Goal: Task Accomplishment & Management: Complete application form

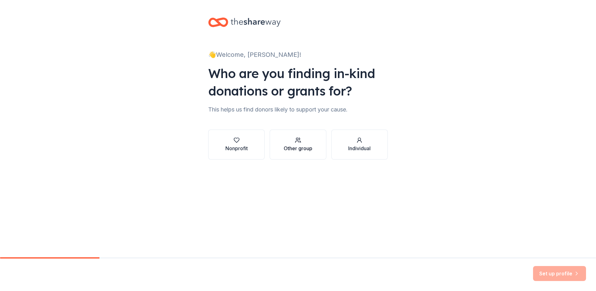
click at [297, 145] on div "Other group" at bounding box center [298, 147] width 29 height 7
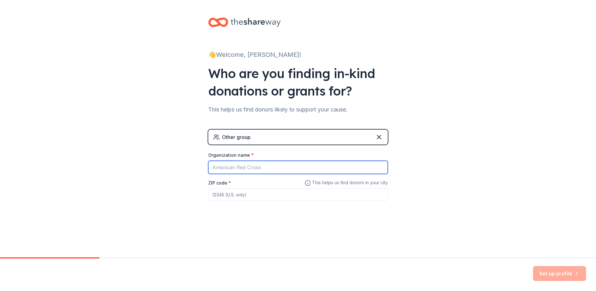
click at [281, 167] on input "Organization name *" at bounding box center [298, 167] width 180 height 13
type input "mmmwater"
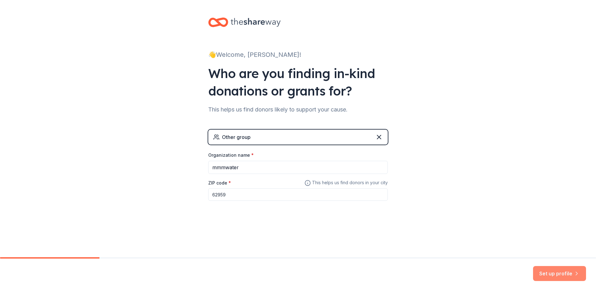
type input "62959"
click at [557, 272] on button "Set up profile" at bounding box center [559, 273] width 53 height 15
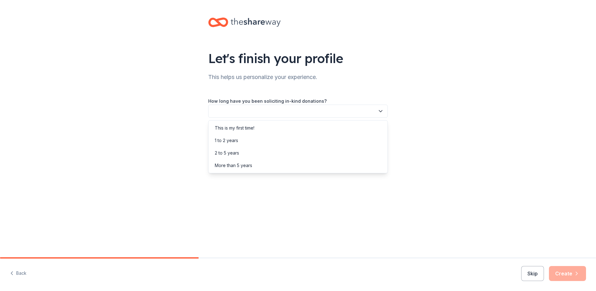
click at [275, 110] on button "button" at bounding box center [298, 110] width 180 height 13
click at [251, 128] on div "This is my first time!" at bounding box center [235, 127] width 40 height 7
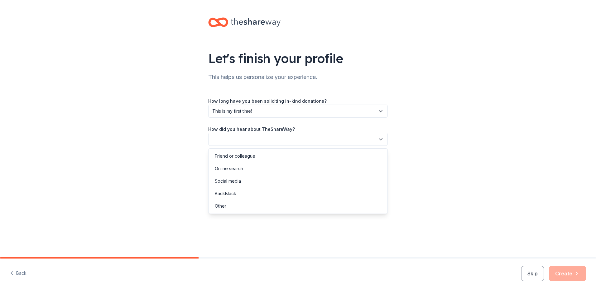
click at [259, 139] on button "button" at bounding box center [298, 138] width 180 height 13
click at [239, 169] on div "Online search" at bounding box center [229, 168] width 28 height 7
click at [572, 273] on button "Create" at bounding box center [567, 273] width 37 height 15
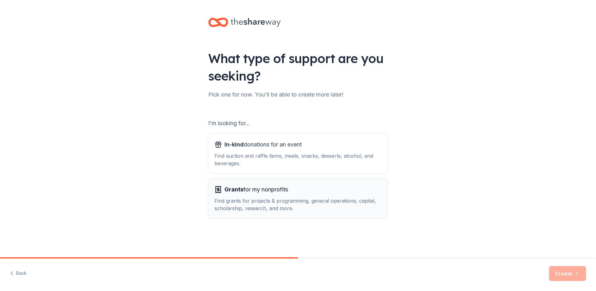
click at [256, 197] on div "Find grants for projects & programming, general operations, capital, scholarshi…" at bounding box center [297, 204] width 167 height 15
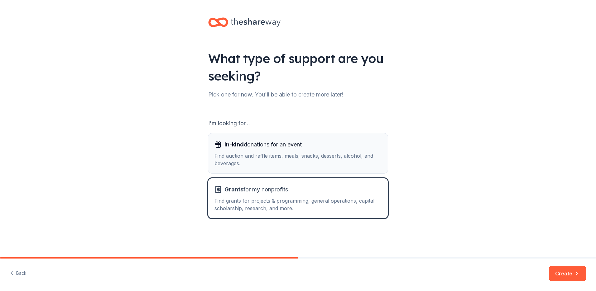
click at [289, 163] on div "Find auction and raffle items, meals, snacks, desserts, alcohol, and beverages." at bounding box center [297, 159] width 167 height 15
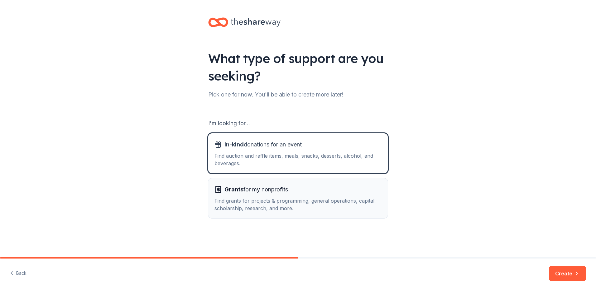
click at [287, 190] on span "Grants for my nonprofits" at bounding box center [256, 189] width 64 height 10
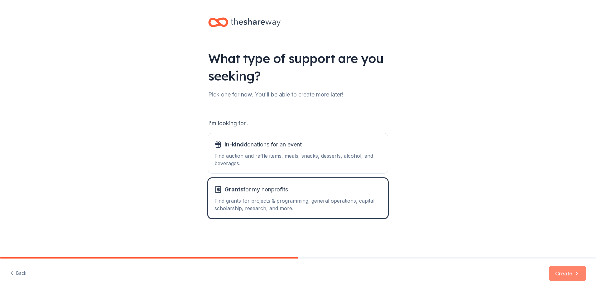
click at [571, 273] on button "Create" at bounding box center [567, 273] width 37 height 15
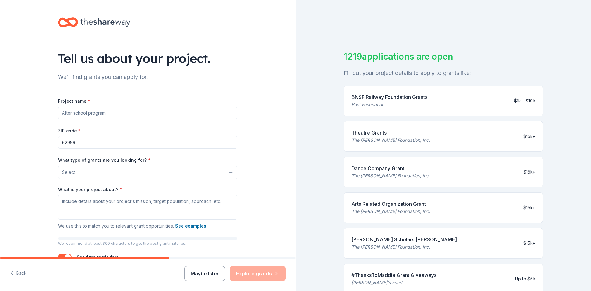
click at [117, 114] on input "Project name *" at bounding box center [148, 113] width 180 height 12
paste input "Student-led Water Project: Seeking Partnership for Clean Water [PERSON_NAME]"
type input "Student-led Water Project: Seeking Partnership for Clean Water [PERSON_NAME]"
click at [115, 144] on input "62959" at bounding box center [148, 142] width 180 height 12
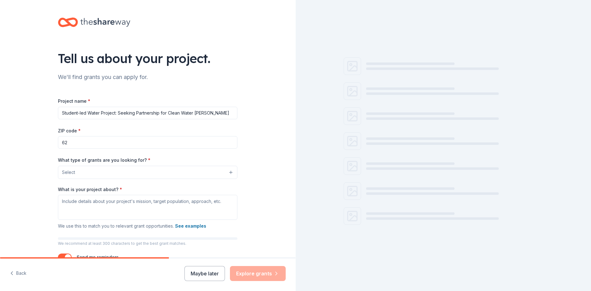
type input "6"
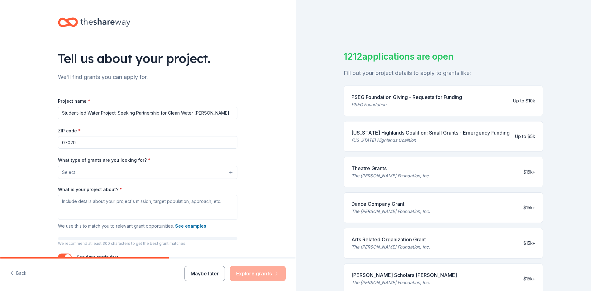
type input "07020"
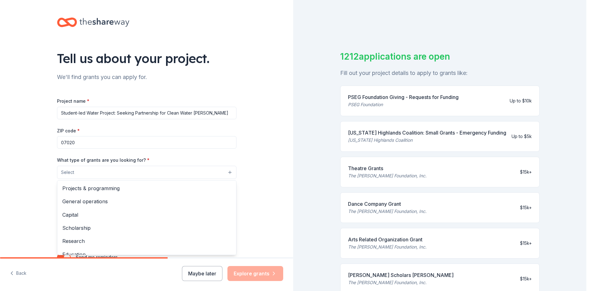
click at [180, 172] on button "Select" at bounding box center [147, 172] width 180 height 13
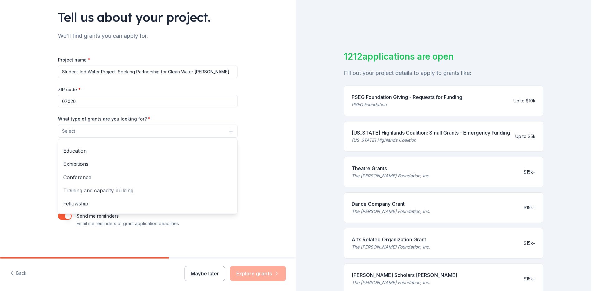
scroll to position [74, 0]
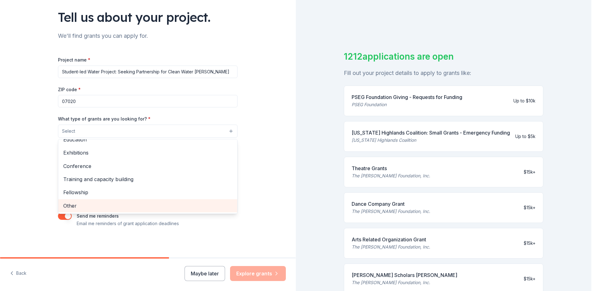
click at [100, 206] on span "Other" at bounding box center [147, 205] width 169 height 8
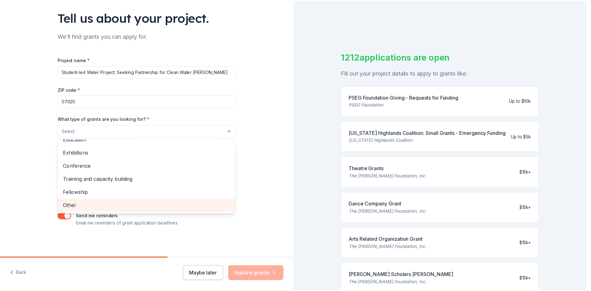
scroll to position [60, 0]
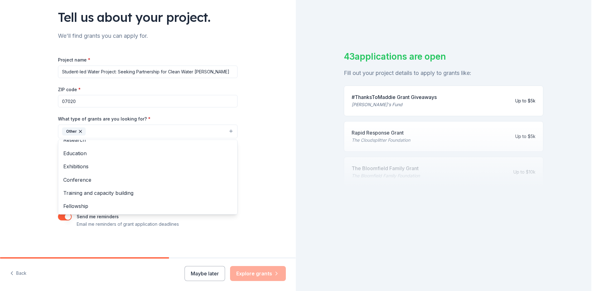
click at [254, 167] on div "Tell us about your project. We'll find grants you can apply for. Project name *…" at bounding box center [148, 108] width 296 height 299
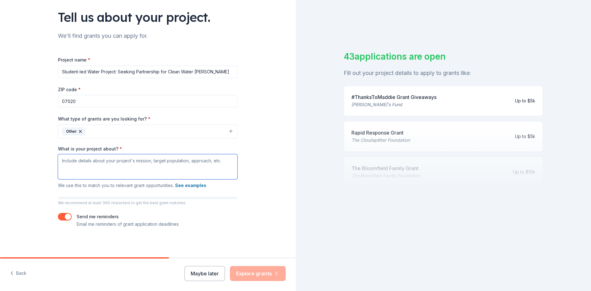
click at [152, 165] on textarea "What is your project about? *" at bounding box center [148, 166] width 180 height 25
paste textarea "A Proposal for 100 Life-Saving Water [PERSON_NAME] in [GEOGRAPHIC_DATA]"
paste textarea "The Student-led Water Project seeks to partner with forward-thinking charitable…"
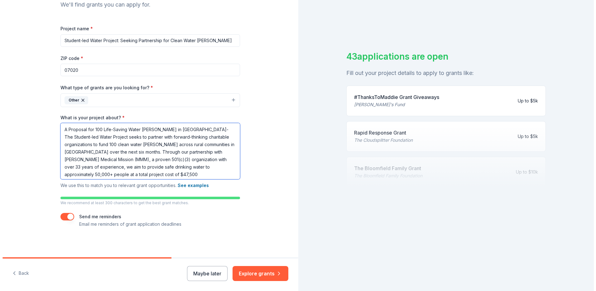
scroll to position [73, 0]
type textarea "A Proposal for 100 Life-Saving Water [PERSON_NAME] in [GEOGRAPHIC_DATA]-The Stu…"
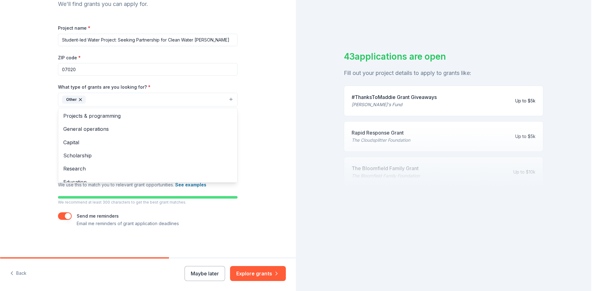
click at [230, 99] on button "Other" at bounding box center [148, 100] width 180 height 14
click at [100, 128] on span "General operations" at bounding box center [147, 129] width 169 height 8
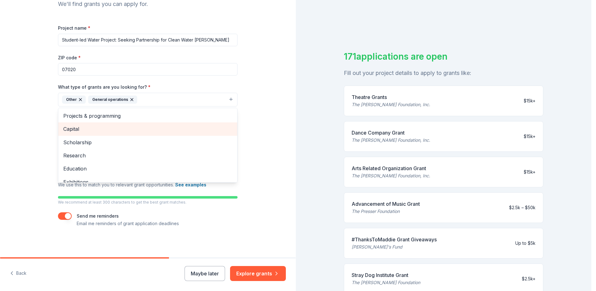
click at [77, 128] on span "Capital" at bounding box center [147, 129] width 169 height 8
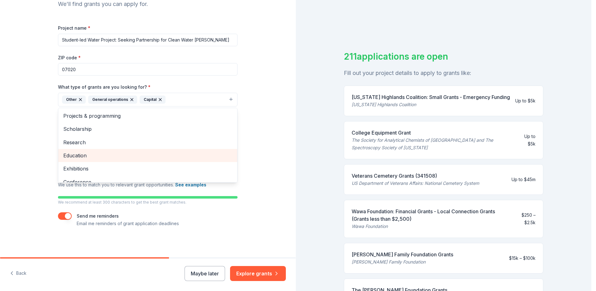
click at [78, 154] on span "Education" at bounding box center [147, 155] width 169 height 8
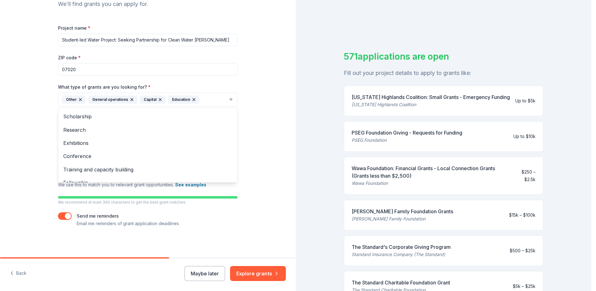
scroll to position [21, 0]
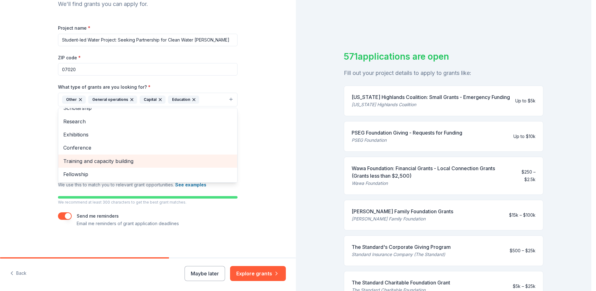
click at [118, 160] on span "Training and capacity building" at bounding box center [147, 161] width 169 height 8
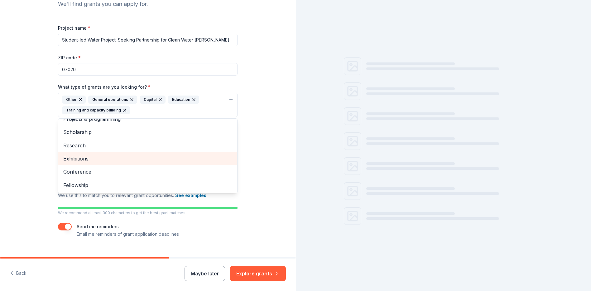
scroll to position [7, 0]
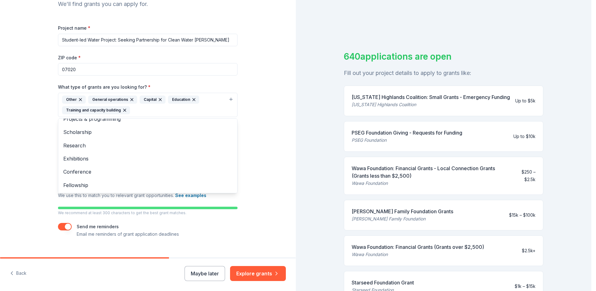
click at [219, 229] on div "Project name * Student-led Water Project: Seeking Partnership for Clean Water […" at bounding box center [148, 131] width 180 height 214
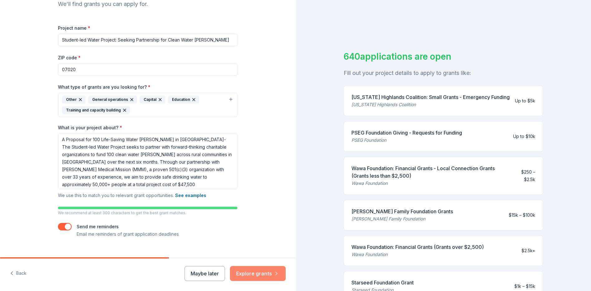
click at [260, 272] on button "Explore grants" at bounding box center [258, 273] width 56 height 15
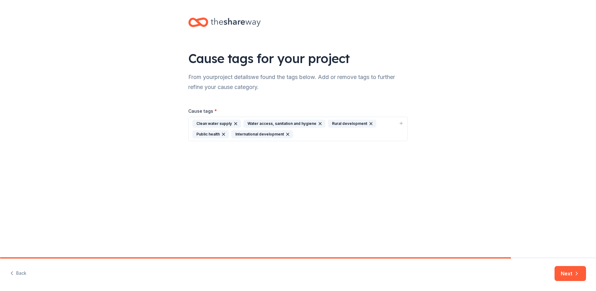
click at [313, 137] on div "Clean water supply Water access, sanitation and hygiene Rural development Publi…" at bounding box center [294, 128] width 204 height 19
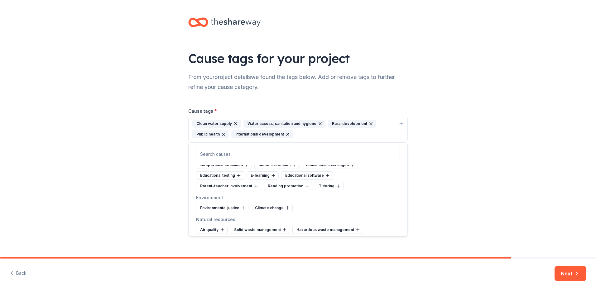
scroll to position [499, 0]
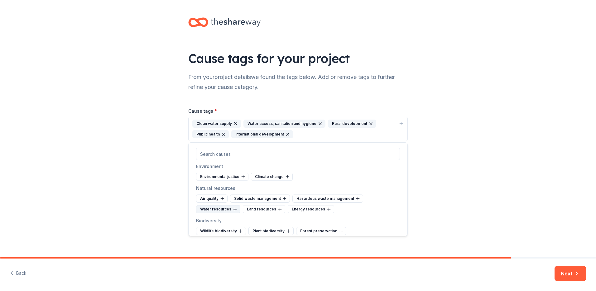
click at [223, 209] on div "Water resources" at bounding box center [218, 209] width 44 height 8
click at [217, 208] on div "Land resources" at bounding box center [217, 209] width 42 height 8
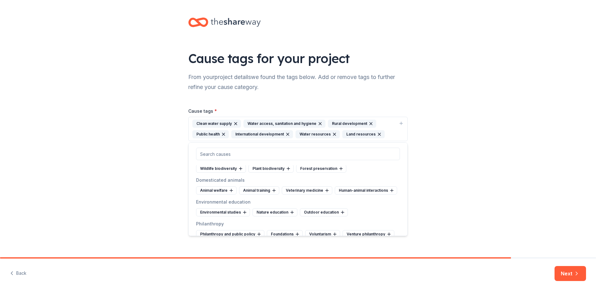
scroll to position [592, 0]
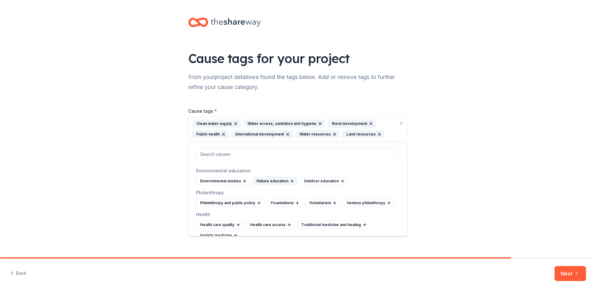
click at [266, 185] on div "Nature education" at bounding box center [275, 181] width 45 height 8
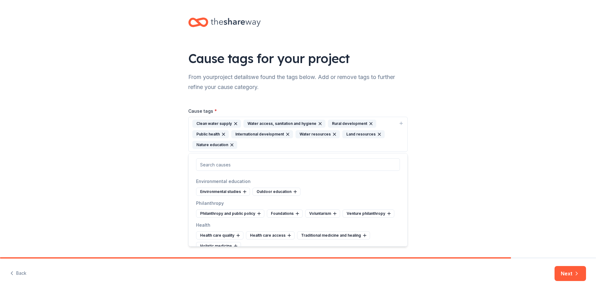
scroll to position [624, 0]
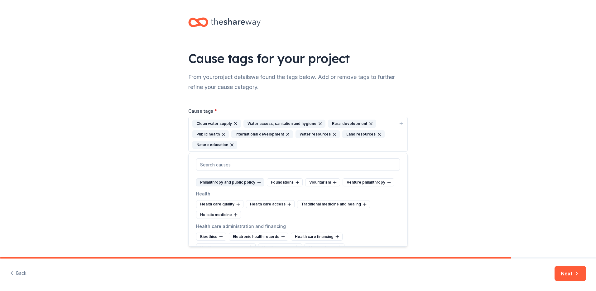
click at [241, 186] on div "Philanthropy and public policy" at bounding box center [230, 182] width 68 height 8
click at [212, 186] on div "Foundations" at bounding box center [214, 182] width 36 height 8
click at [259, 186] on div "Venture philanthropy" at bounding box center [260, 182] width 52 height 8
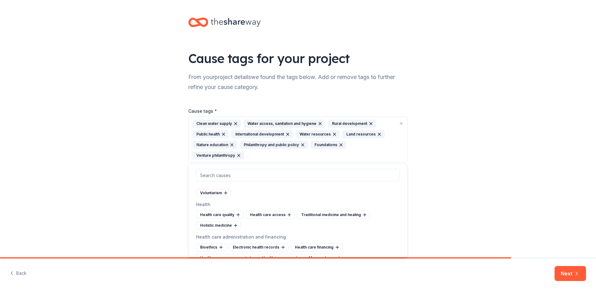
scroll to position [655, 0]
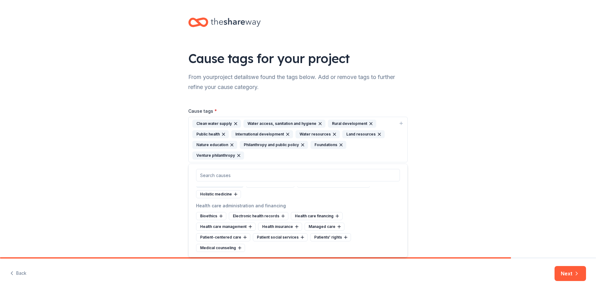
click at [226, 187] on div "Health care quality" at bounding box center [219, 183] width 47 height 8
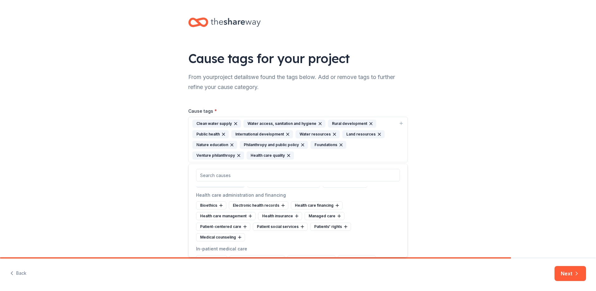
click at [219, 187] on div "Health care access" at bounding box center [220, 183] width 49 height 8
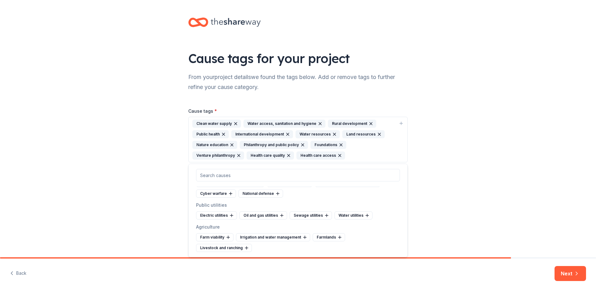
scroll to position [1814, 0]
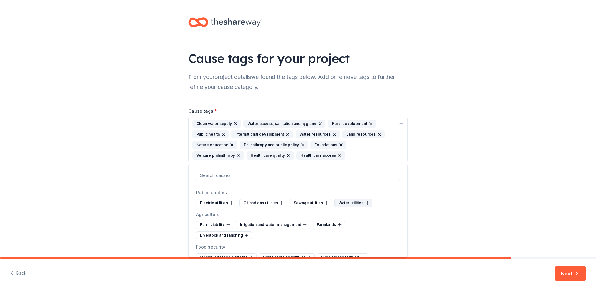
click at [357, 207] on div "Water utilities" at bounding box center [354, 203] width 38 height 8
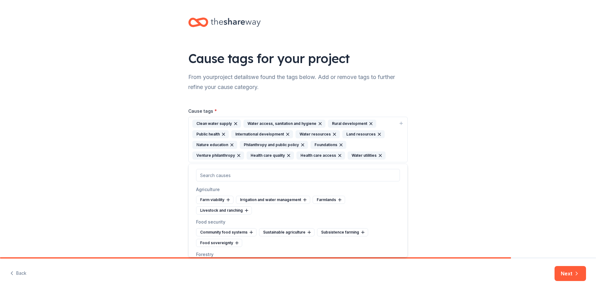
scroll to position [1852, 0]
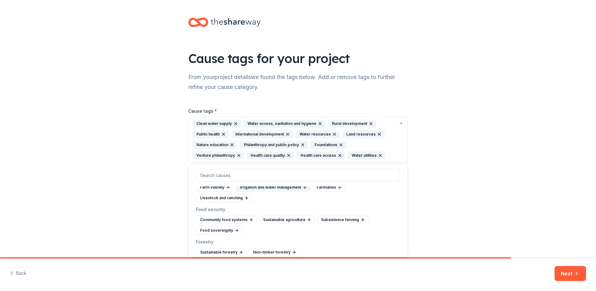
click at [277, 191] on div "Irrigation and water management" at bounding box center [273, 187] width 74 height 8
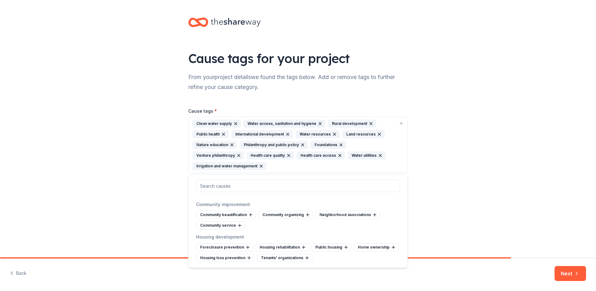
scroll to position [1989, 0]
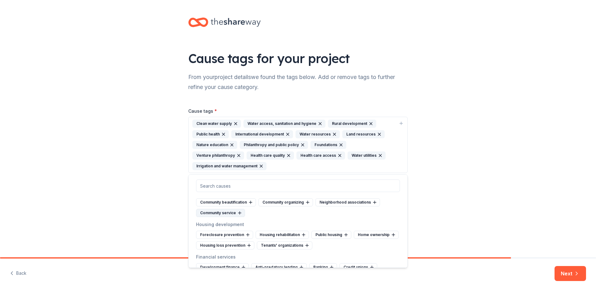
click at [237, 215] on icon at bounding box center [239, 212] width 5 height 5
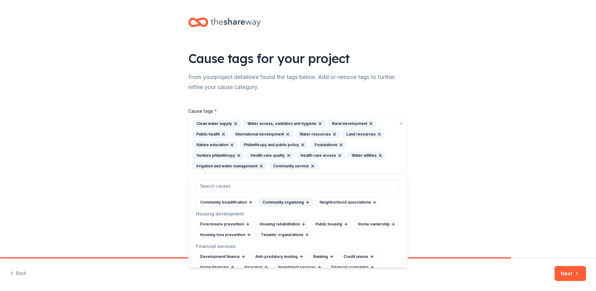
click at [301, 206] on div "Community organizing" at bounding box center [285, 202] width 55 height 8
click at [300, 206] on div "Neighborhood associations" at bounding box center [290, 202] width 65 height 8
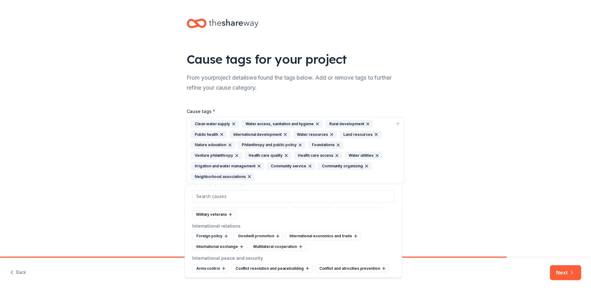
scroll to position [2775, 0]
click at [566, 273] on button "Next" at bounding box center [570, 273] width 31 height 15
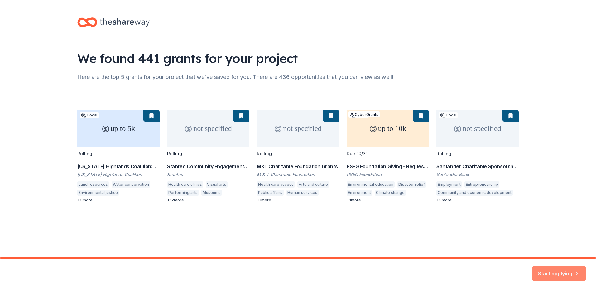
click at [558, 270] on button "Start applying" at bounding box center [559, 269] width 54 height 15
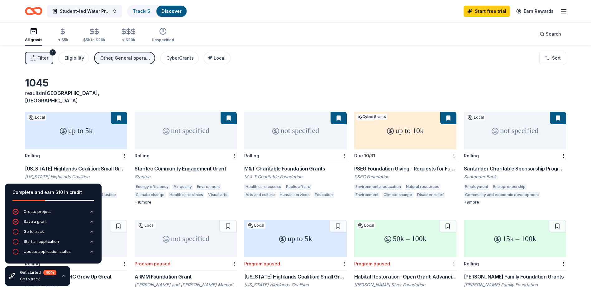
click at [565, 12] on icon "button" at bounding box center [563, 10] width 7 height 7
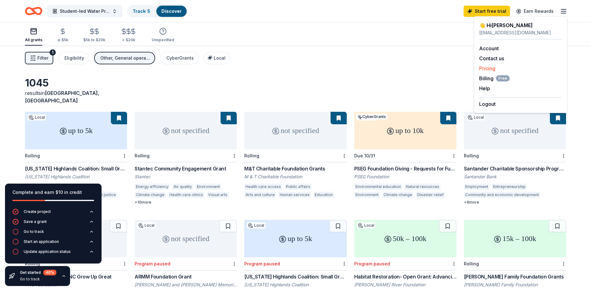
click at [486, 69] on link "Pricing" at bounding box center [487, 68] width 16 height 6
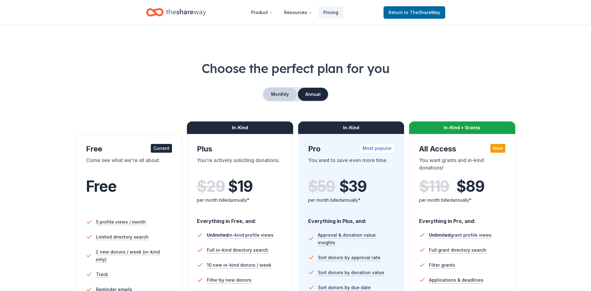
click at [284, 94] on button "Monthly" at bounding box center [279, 94] width 33 height 13
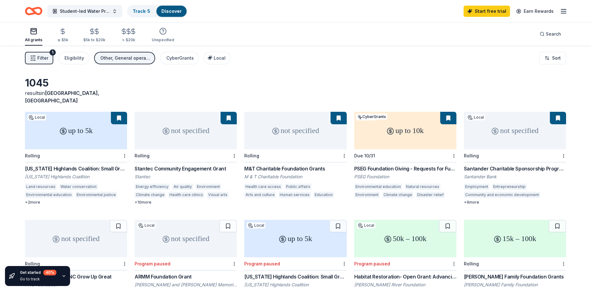
click at [176, 165] on div "Stantec Community Engagement Grant" at bounding box center [186, 168] width 102 height 7
click at [308, 126] on div "not specified" at bounding box center [295, 130] width 102 height 37
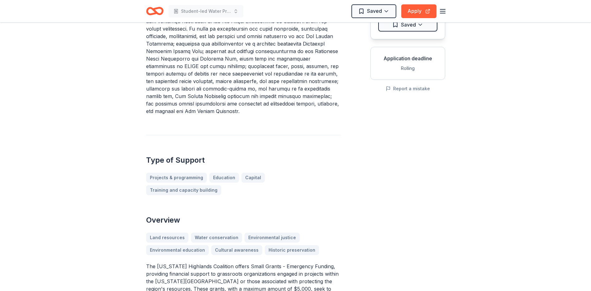
scroll to position [156, 0]
